Goal: Task Accomplishment & Management: Manage account settings

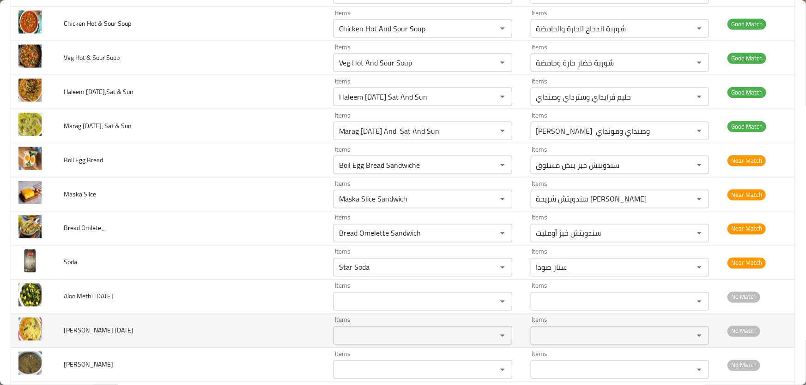
scroll to position [4280, 0]
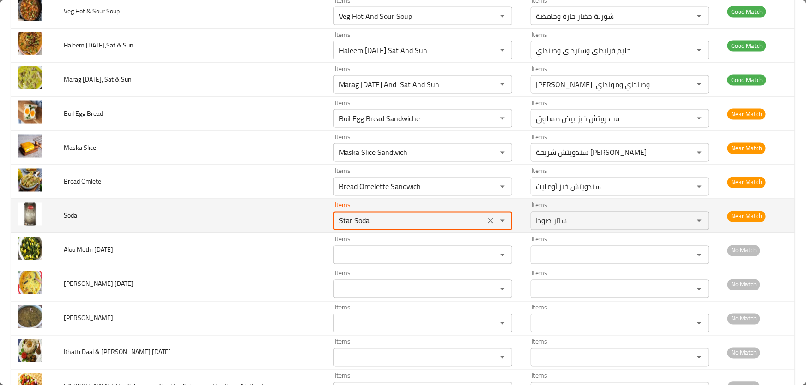
click at [410, 215] on input "Star Soda" at bounding box center [408, 221] width 145 height 13
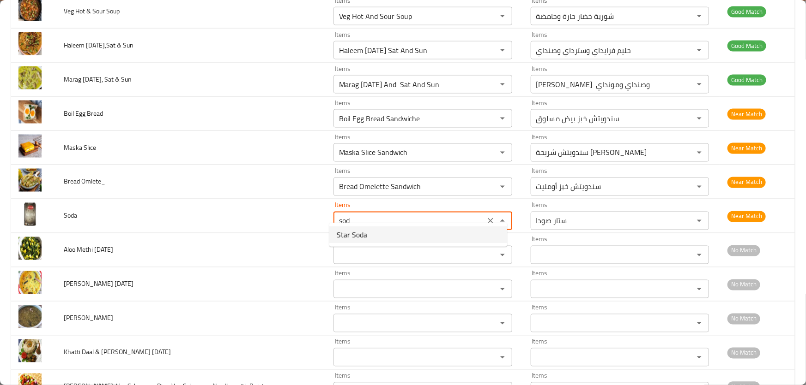
click at [401, 238] on li "Star Soda" at bounding box center [418, 235] width 178 height 17
type input "Star Soda"
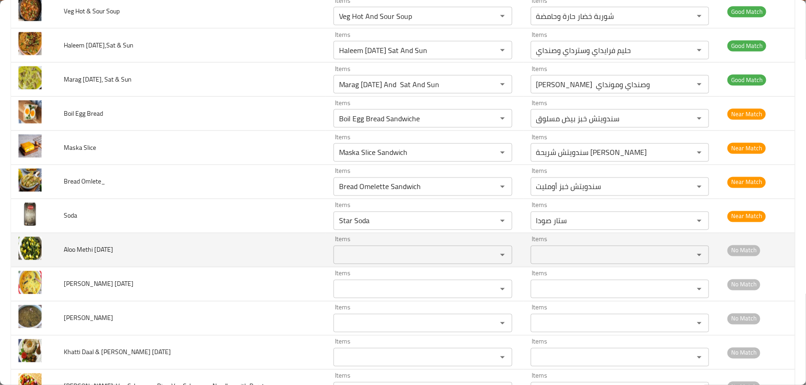
click at [277, 249] on td "Aloo Methi Wednesday" at bounding box center [191, 251] width 270 height 34
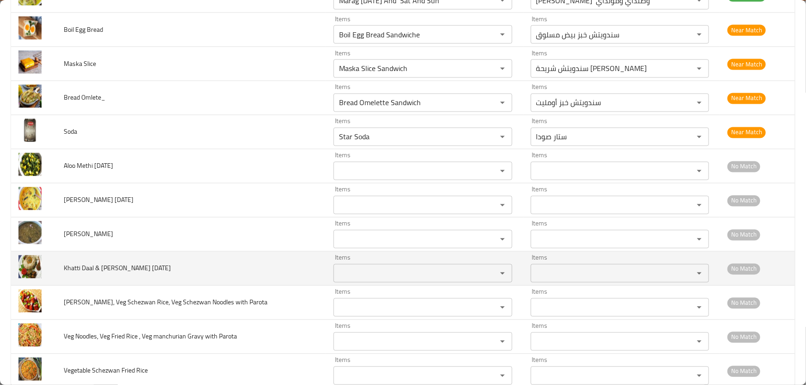
scroll to position [4376, 0]
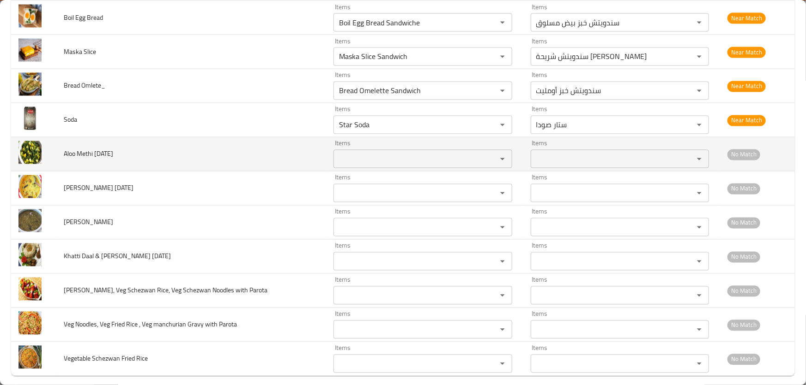
click at [380, 156] on Wednesday "Items" at bounding box center [408, 159] width 145 height 13
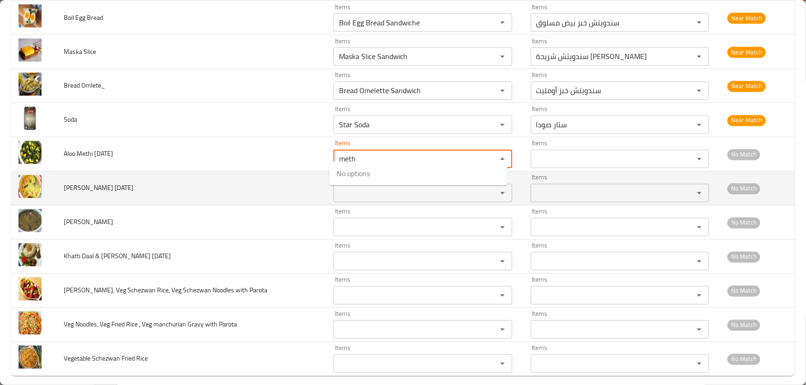
type Wednesday "meth"
click at [239, 190] on td "Dahi Kadi bhajiya Tuesday" at bounding box center [191, 189] width 270 height 34
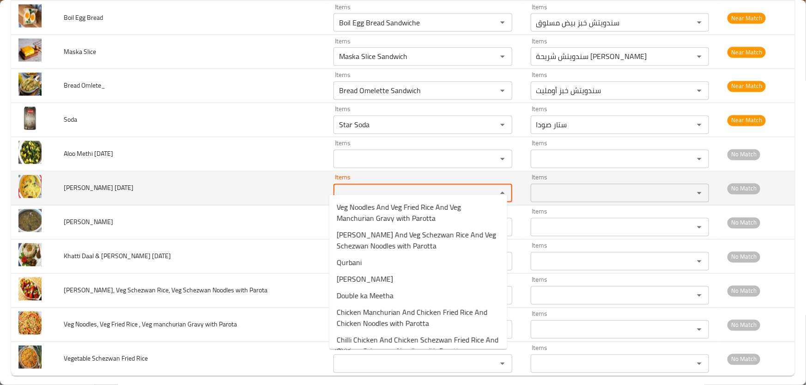
click at [389, 187] on Tuesday "Items" at bounding box center [408, 193] width 145 height 13
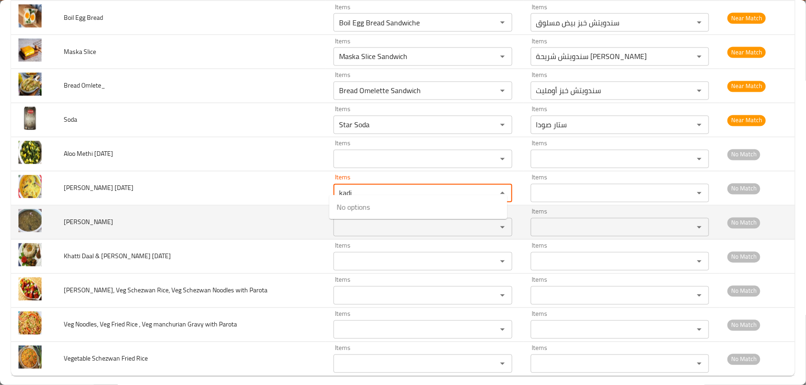
type Tuesday "kadi"
click at [216, 219] on td "Katli Salan" at bounding box center [191, 223] width 270 height 34
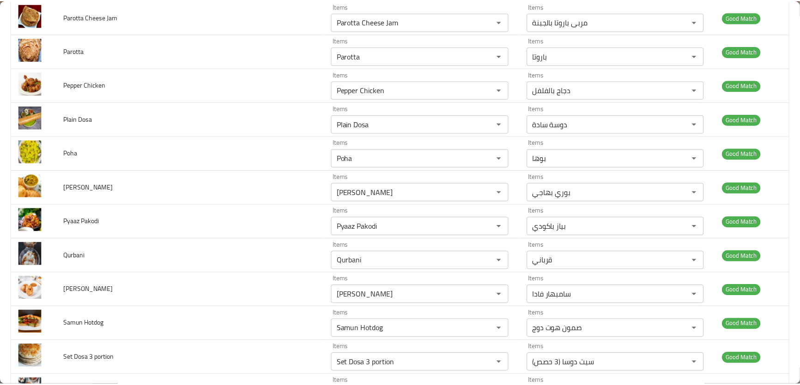
scroll to position [0, 0]
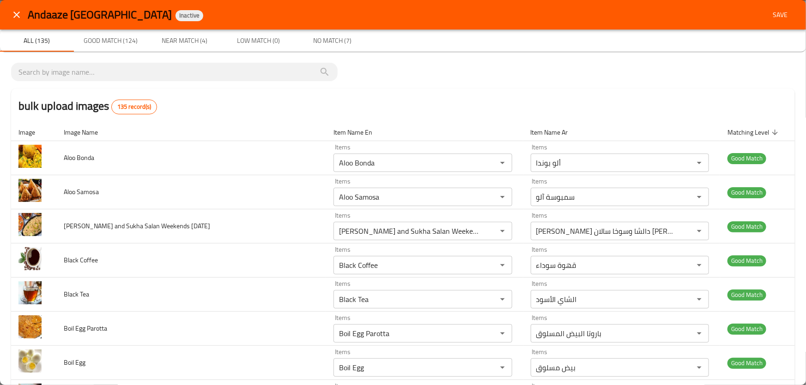
click at [771, 18] on span "Save" at bounding box center [780, 15] width 22 height 12
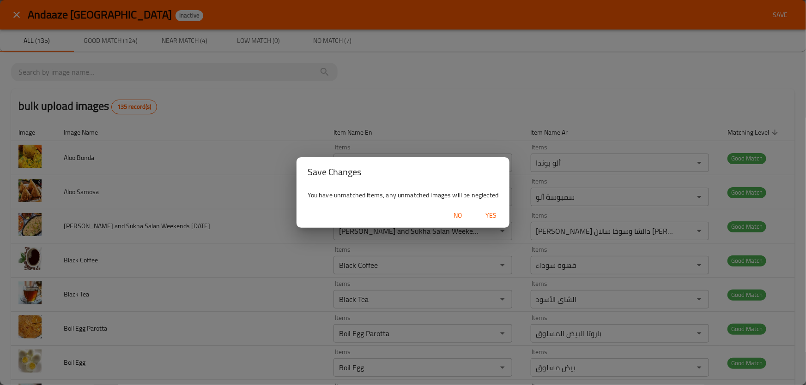
click at [495, 217] on span "Yes" at bounding box center [491, 216] width 22 height 12
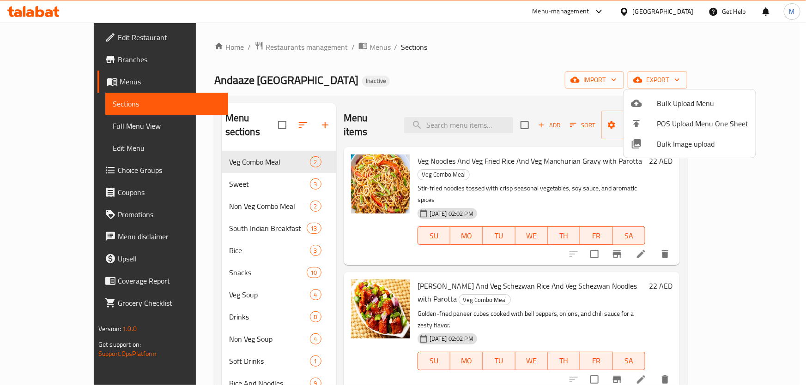
click at [208, 175] on div at bounding box center [403, 192] width 806 height 385
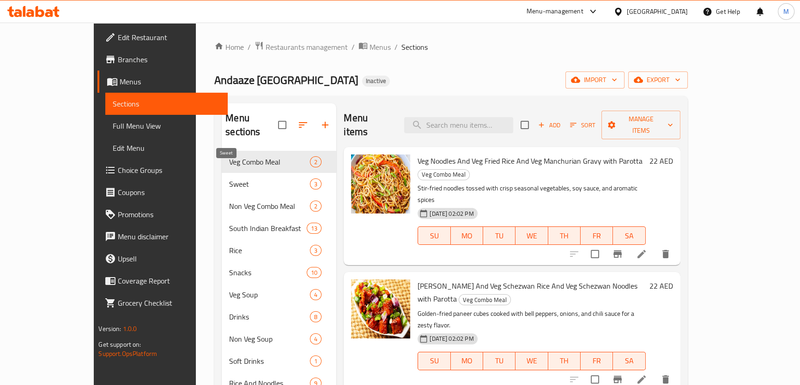
click at [229, 179] on span "Sweet" at bounding box center [269, 184] width 81 height 11
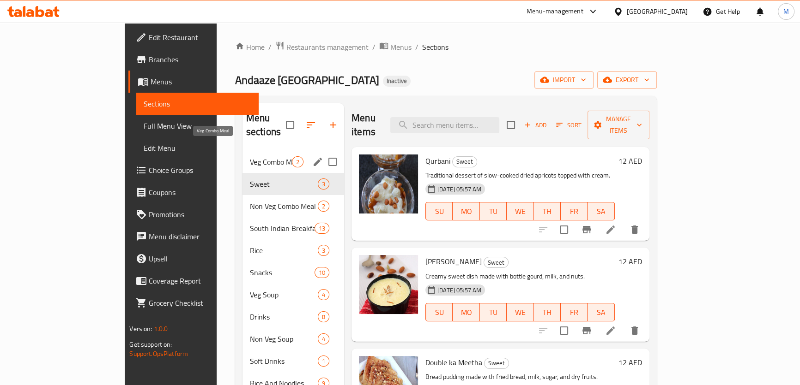
click at [250, 157] on span "Veg Combo Meal" at bounding box center [271, 162] width 42 height 11
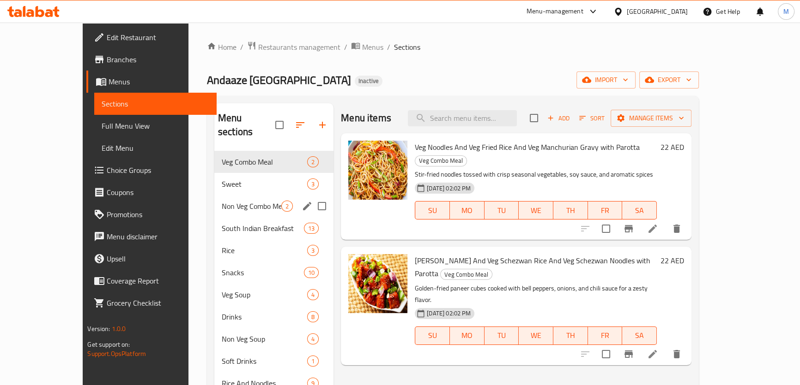
click at [214, 200] on div "Non Veg Combo Meal 2" at bounding box center [273, 206] width 119 height 22
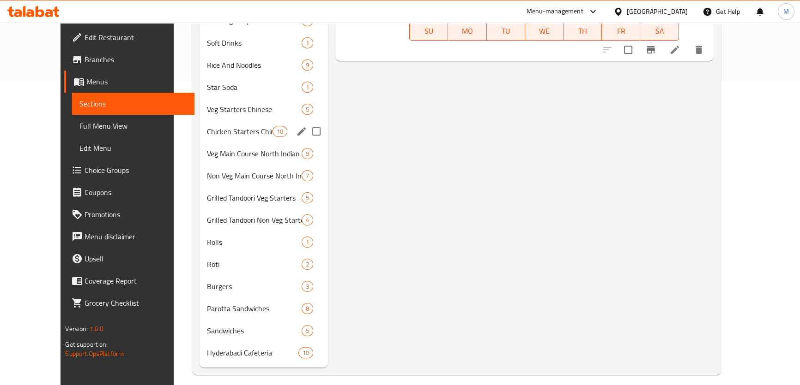
scroll to position [313, 0]
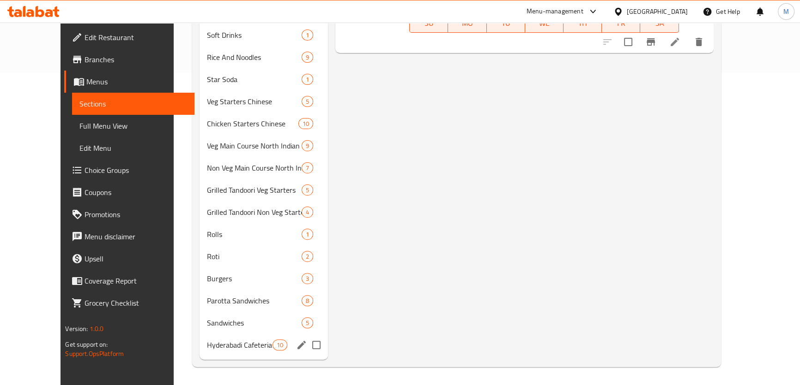
click at [209, 338] on div "Hyderabadi Cafeteria 10" at bounding box center [263, 345] width 128 height 22
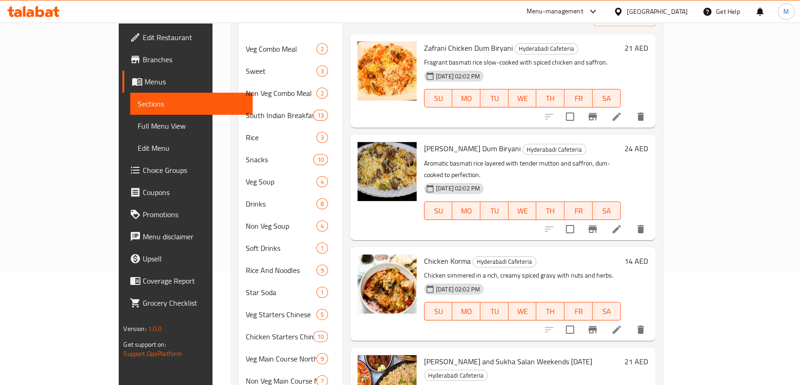
scroll to position [271, 0]
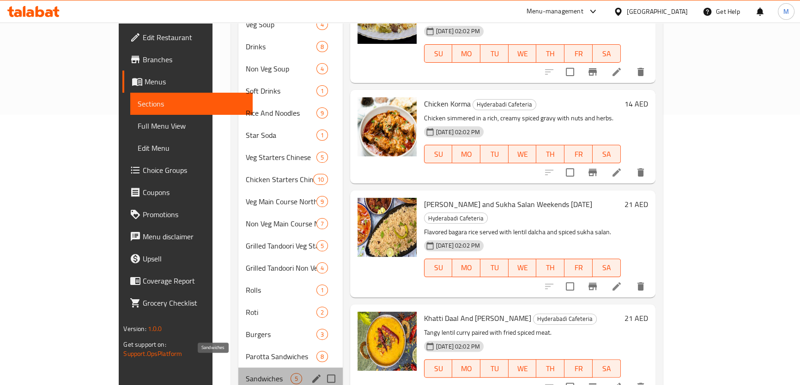
click at [246, 373] on span "Sandwiches" at bounding box center [268, 378] width 44 height 11
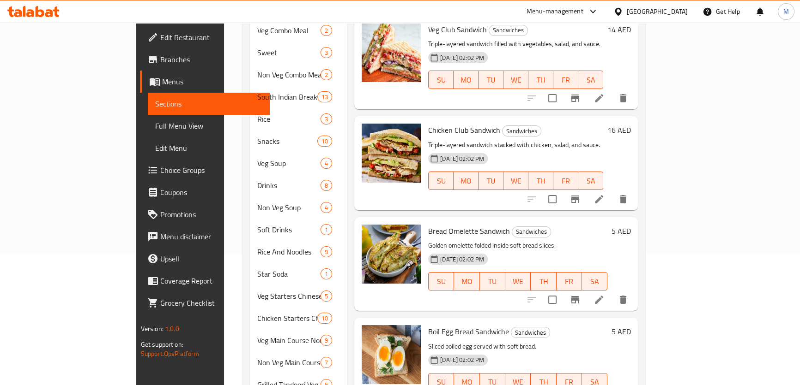
scroll to position [313, 0]
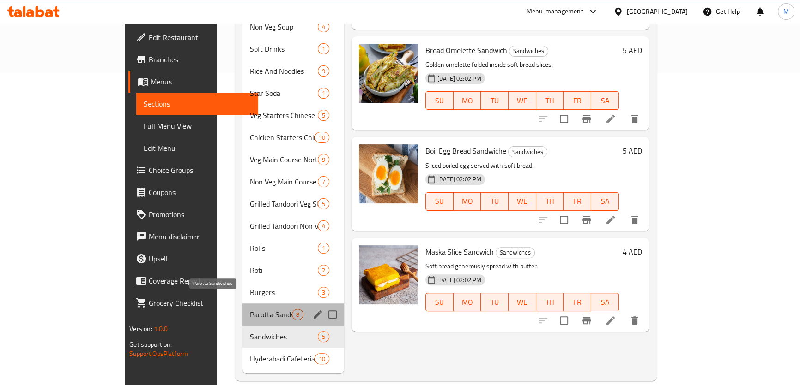
click at [250, 309] on span "Parotta Sandwiches" at bounding box center [271, 314] width 42 height 11
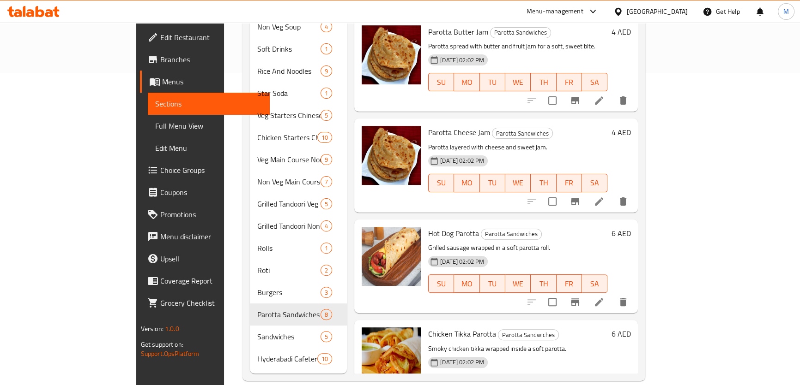
scroll to position [261, 0]
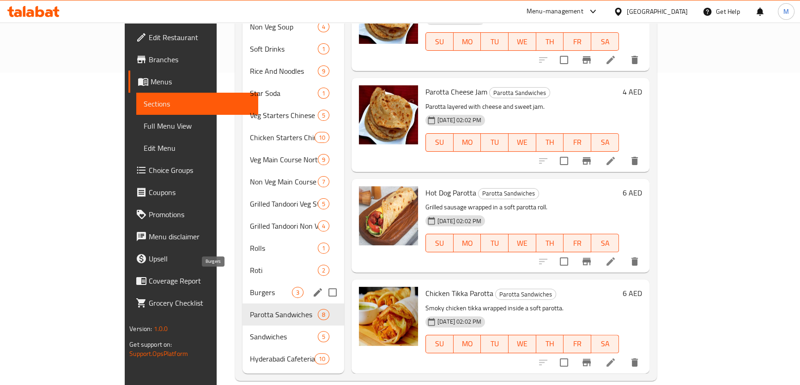
click at [250, 287] on span "Burgers" at bounding box center [271, 292] width 42 height 11
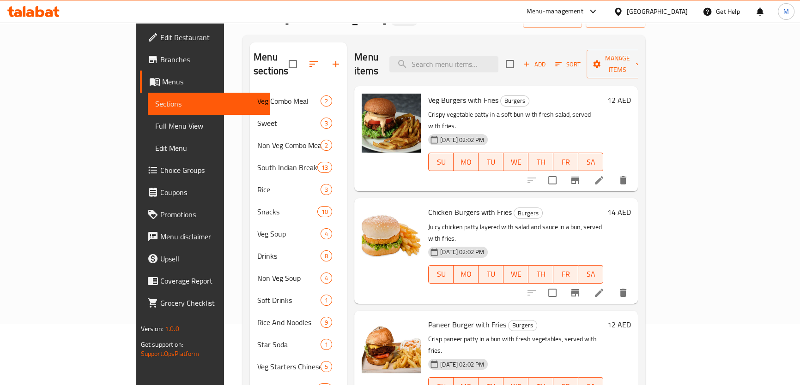
scroll to position [271, 0]
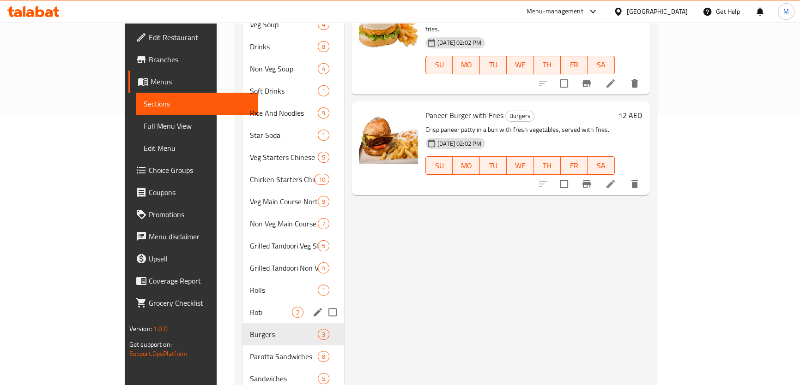
click at [250, 307] on span "Roti" at bounding box center [271, 312] width 42 height 11
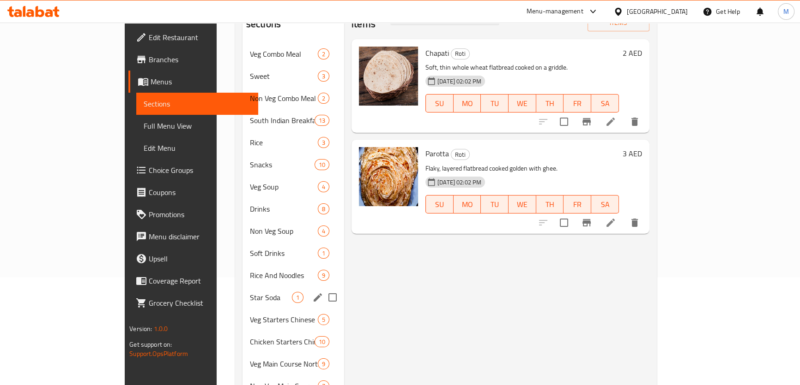
scroll to position [187, 0]
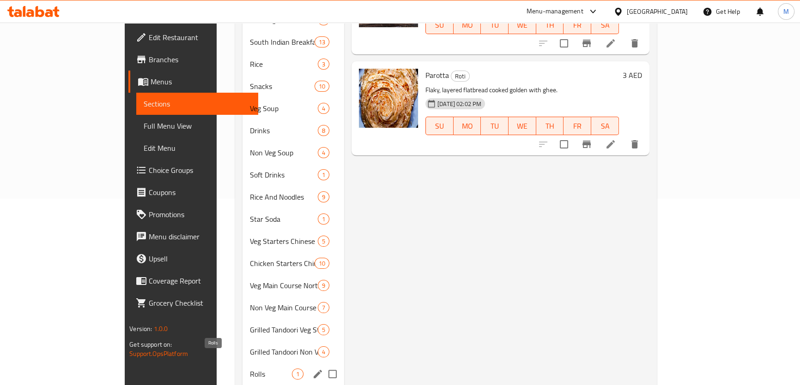
click at [250, 369] on span "Rolls" at bounding box center [271, 374] width 42 height 11
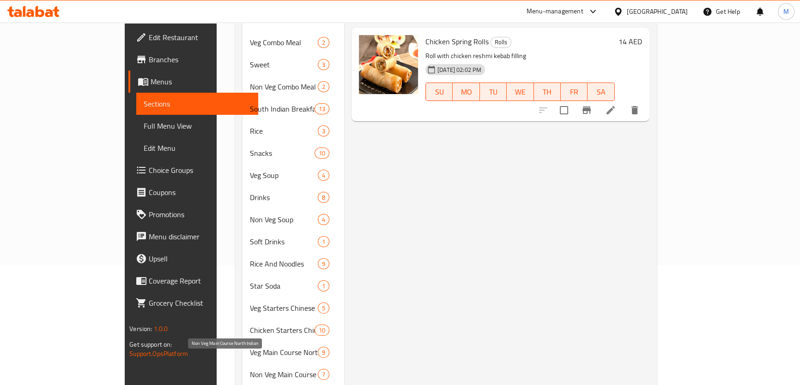
scroll to position [187, 0]
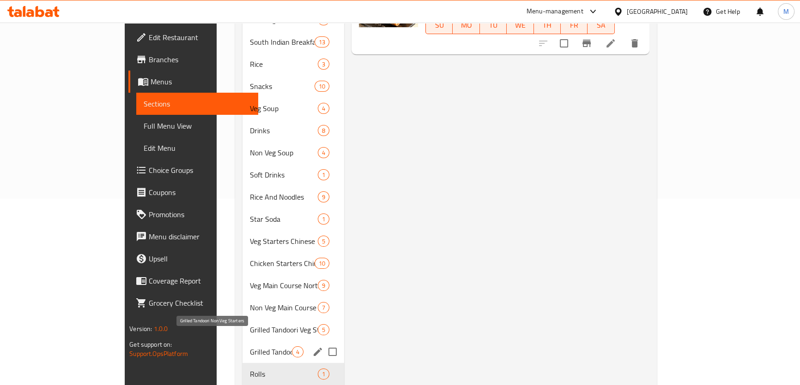
click at [250, 347] on span "Grilled Tandoori Non Veg Starters" at bounding box center [271, 352] width 42 height 11
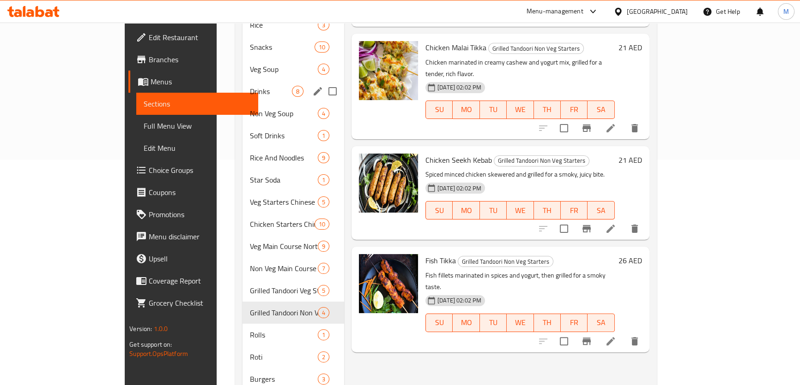
scroll to position [229, 0]
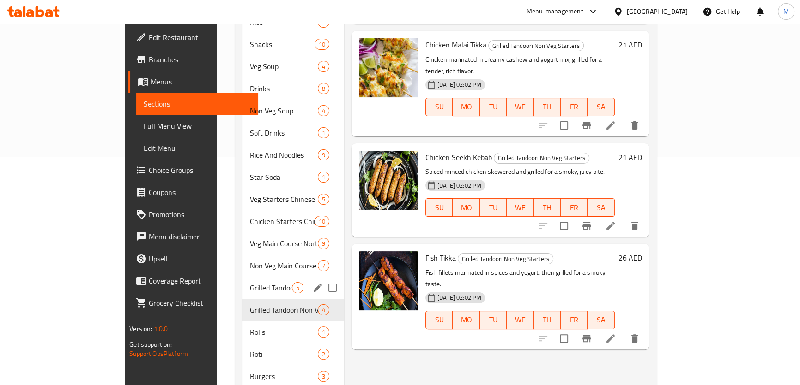
click at [242, 280] on div "Grilled Tandoori Veg Starters 5" at bounding box center [293, 288] width 102 height 22
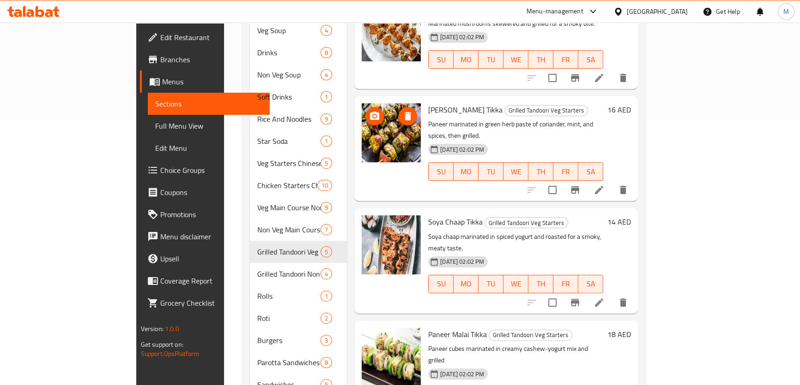
scroll to position [313, 0]
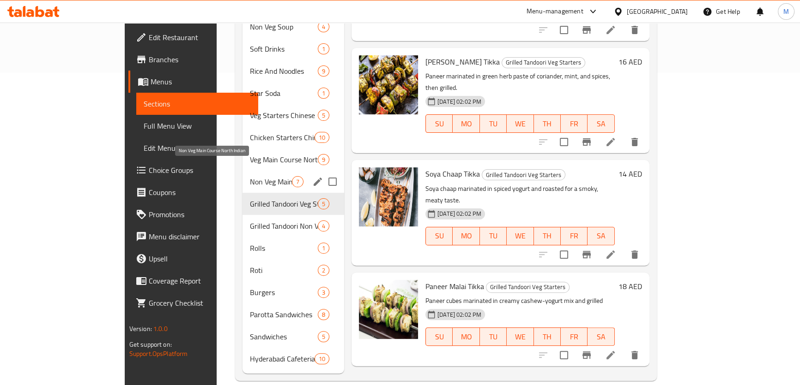
click at [250, 176] on span "Non Veg Main Course North Indian" at bounding box center [271, 181] width 42 height 11
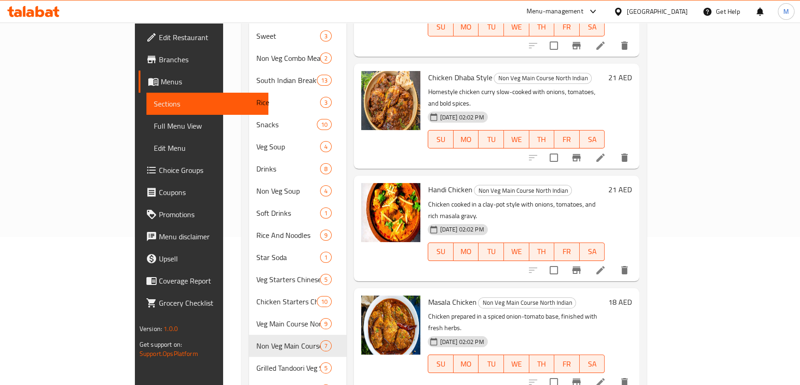
scroll to position [313, 0]
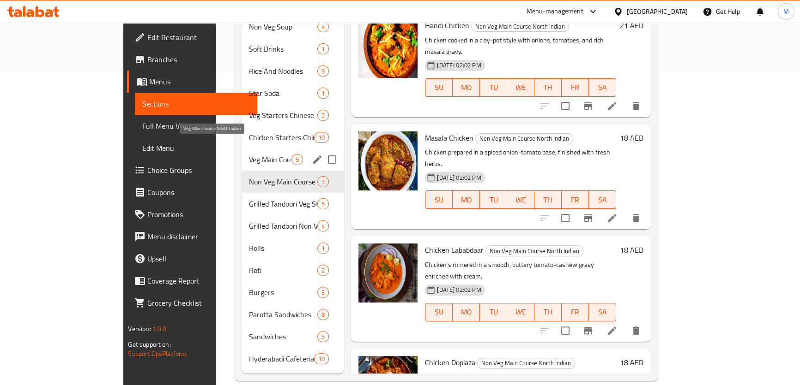
click at [249, 154] on span "Veg Main Course North Indian" at bounding box center [270, 159] width 42 height 11
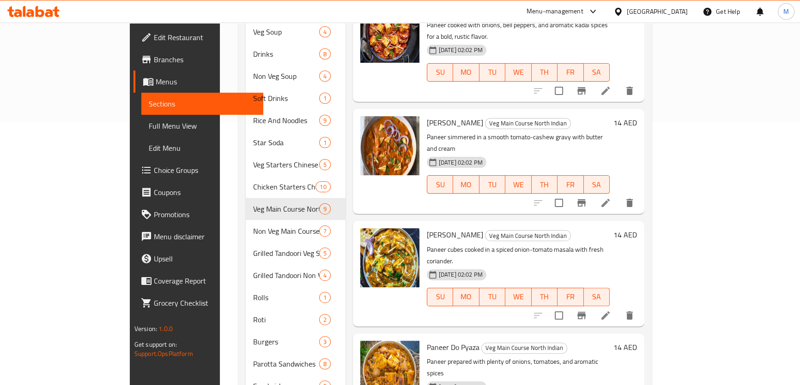
scroll to position [187, 0]
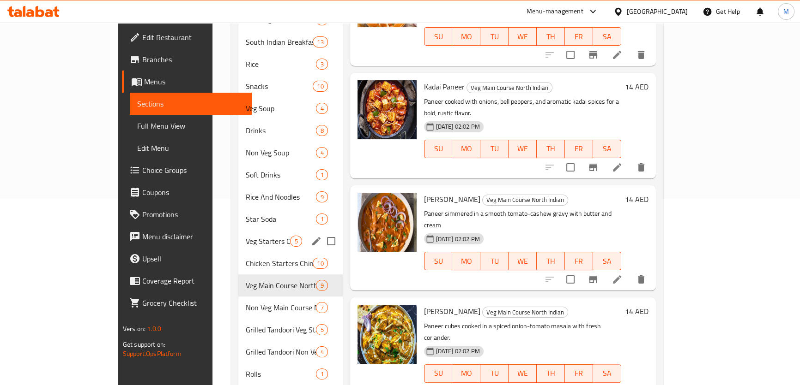
click at [246, 258] on span "Chicken Starters Chinese" at bounding box center [279, 263] width 67 height 11
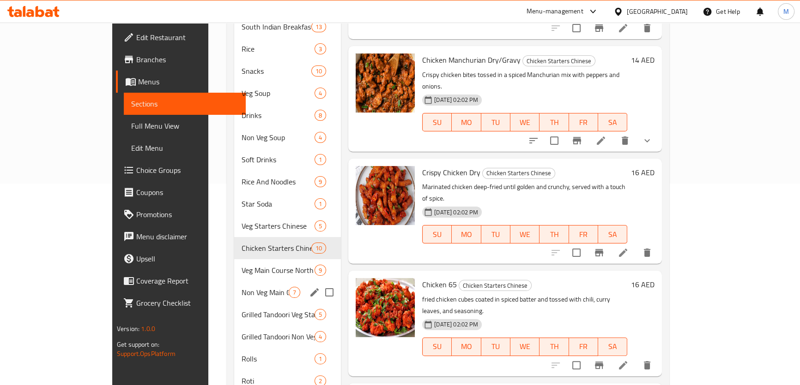
scroll to position [229, 0]
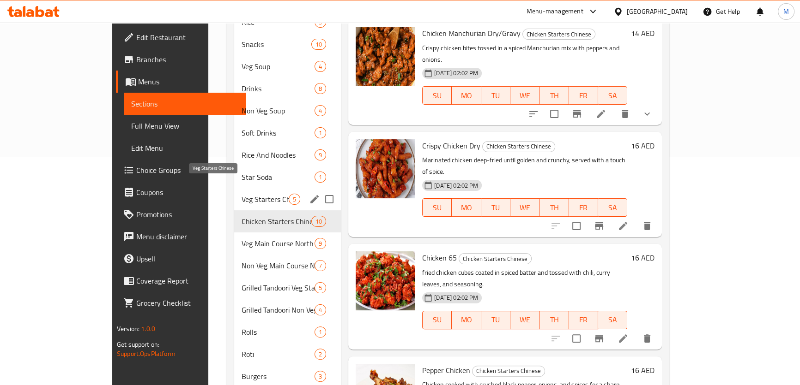
click at [241, 194] on span "Veg Starters Chinese" at bounding box center [264, 199] width 47 height 11
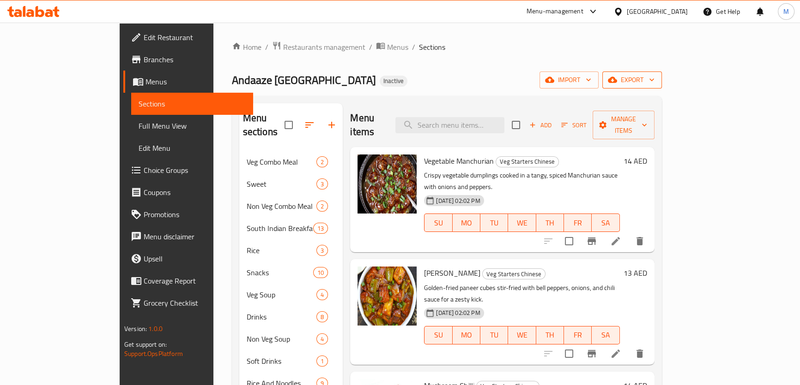
click at [654, 83] on span "export" at bounding box center [631, 80] width 45 height 12
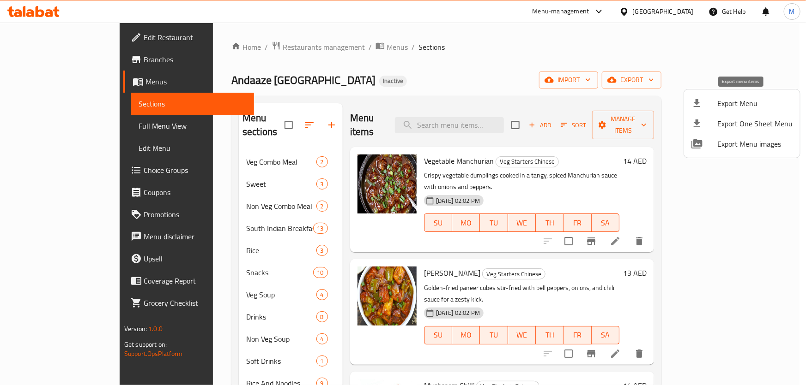
click at [740, 96] on li "Export Menu" at bounding box center [742, 103] width 116 height 20
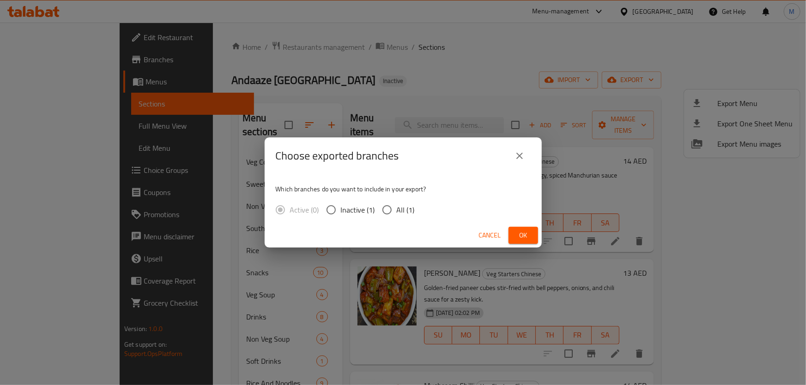
click at [394, 210] on input "All (1)" at bounding box center [386, 209] width 19 height 19
radio input "true"
click at [525, 237] on span "Ok" at bounding box center [523, 236] width 15 height 12
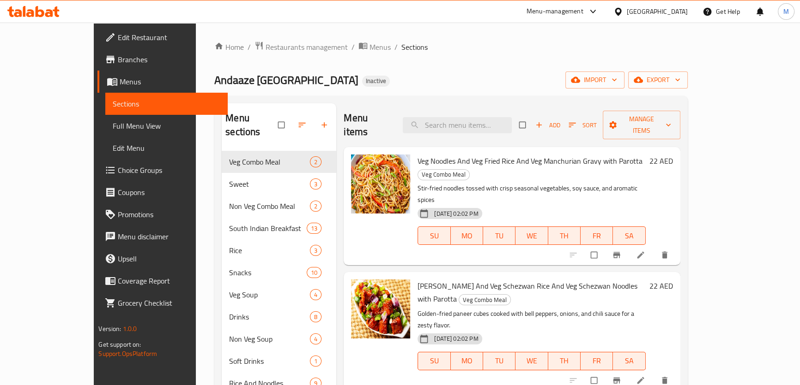
click at [27, 14] on icon at bounding box center [30, 13] width 8 height 8
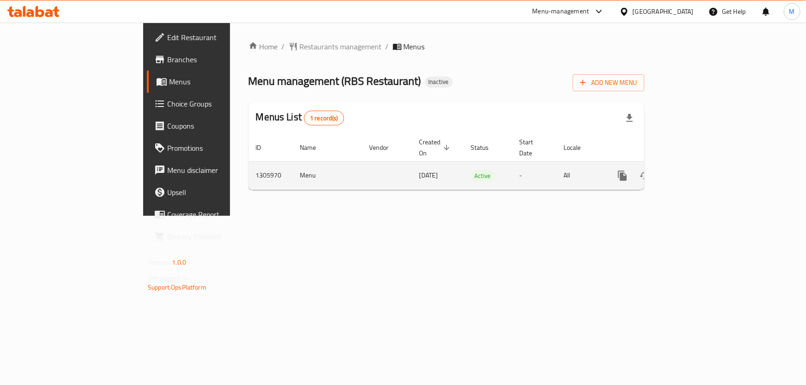
click at [694, 170] on icon "enhanced table" at bounding box center [688, 175] width 11 height 11
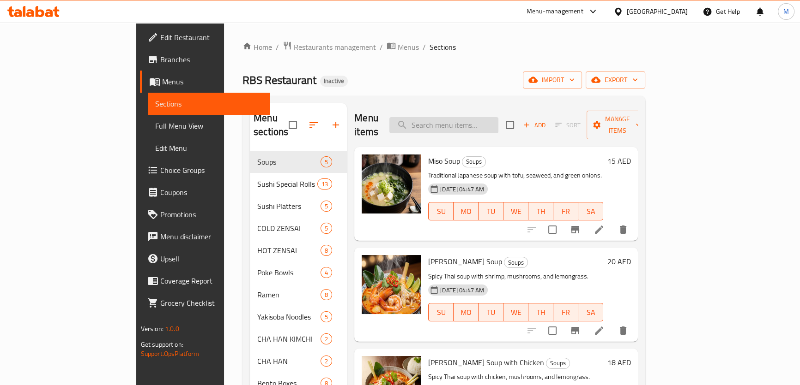
click at [497, 117] on input "search" at bounding box center [443, 125] width 109 height 16
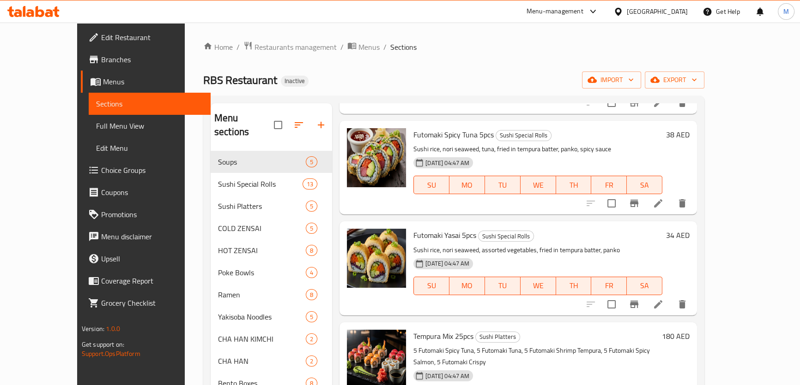
scroll to position [378, 0]
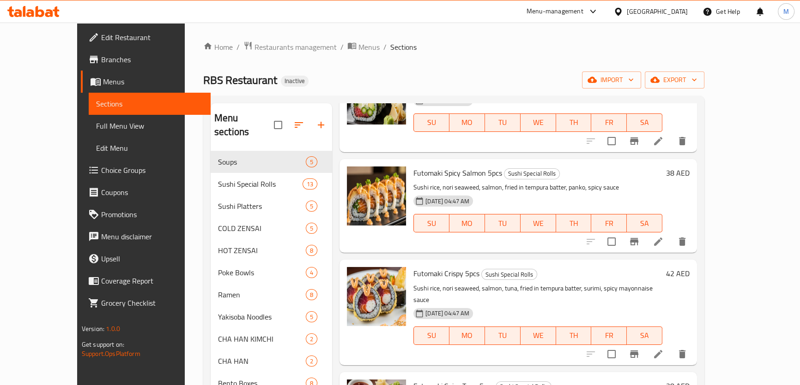
type input "tom"
